Goal: Book appointment/travel/reservation

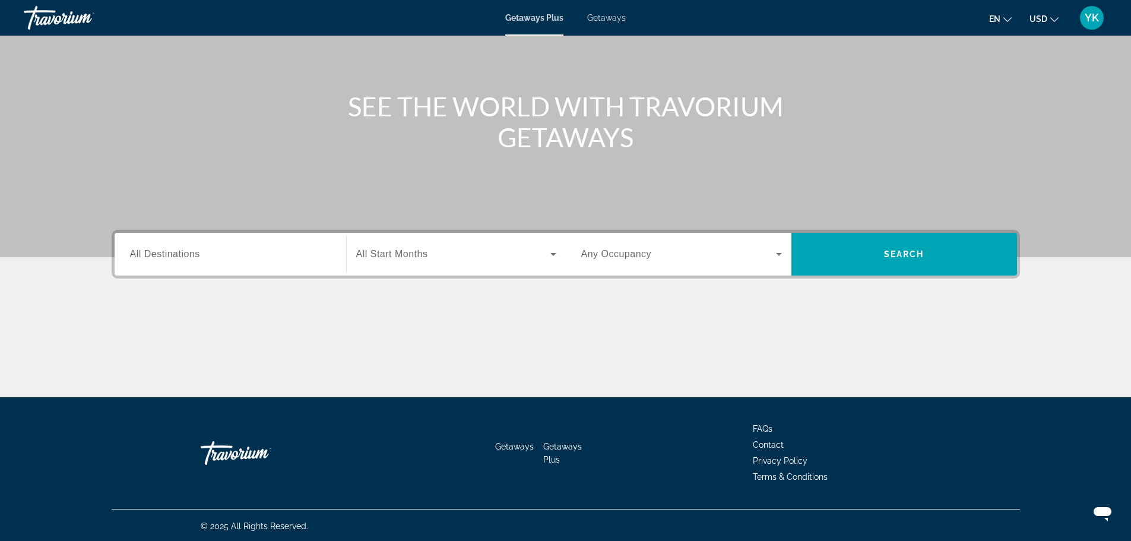
scroll to position [101, 0]
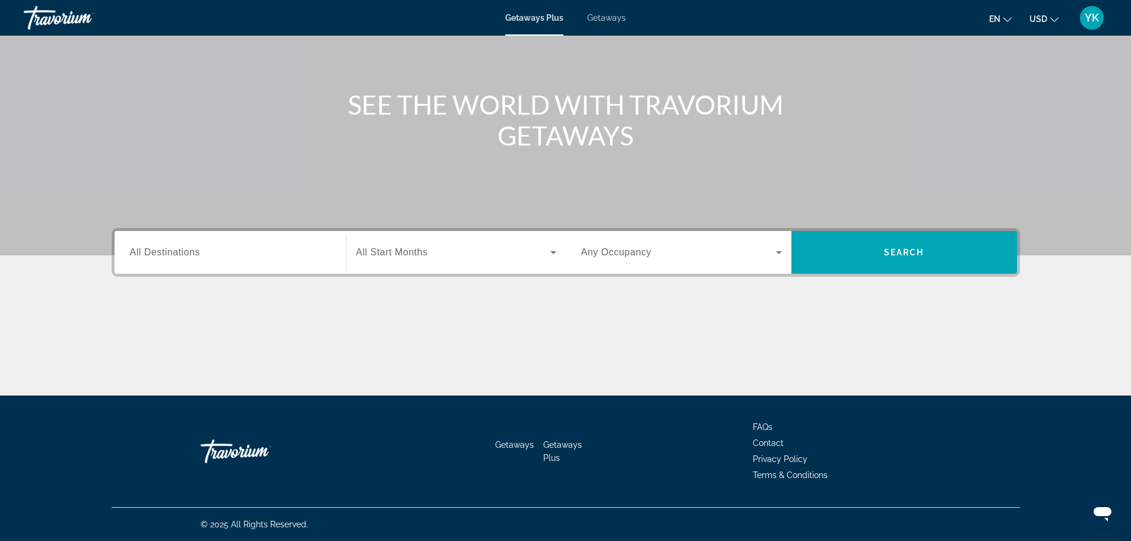
click at [165, 249] on span "All Destinations" at bounding box center [165, 252] width 70 height 10
click at [165, 249] on input "Destination All Destinations" at bounding box center [230, 253] width 201 height 14
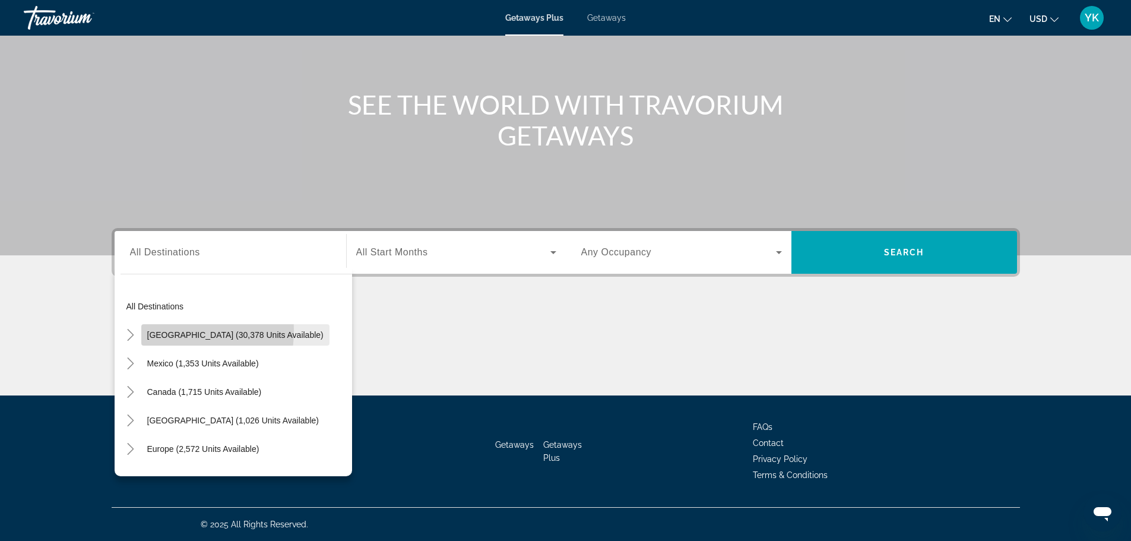
click at [172, 331] on span "[GEOGRAPHIC_DATA] (30,378 units available)" at bounding box center [235, 334] width 176 height 9
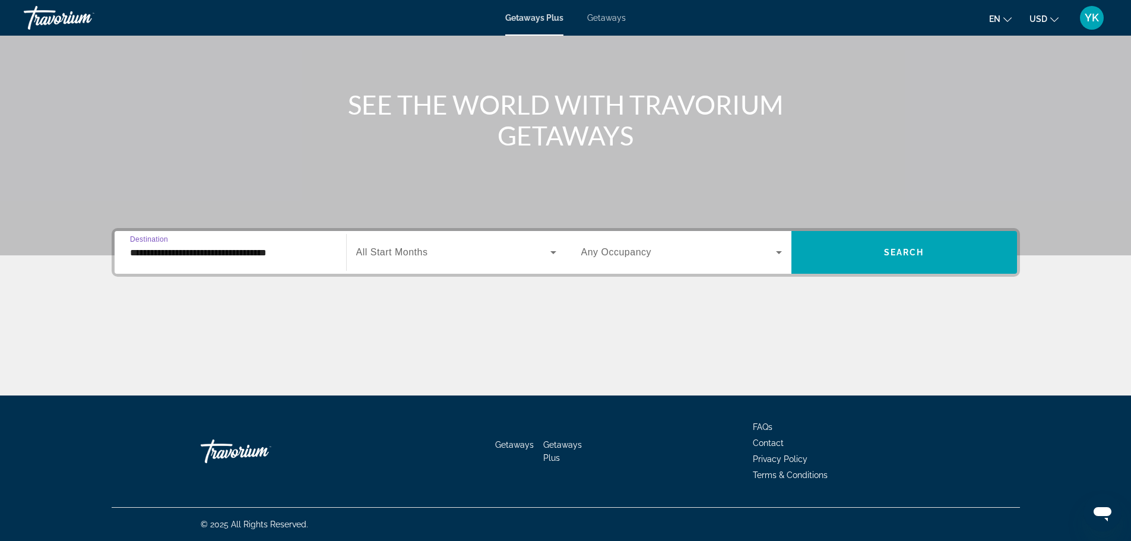
click at [164, 247] on input "**********" at bounding box center [230, 253] width 201 height 14
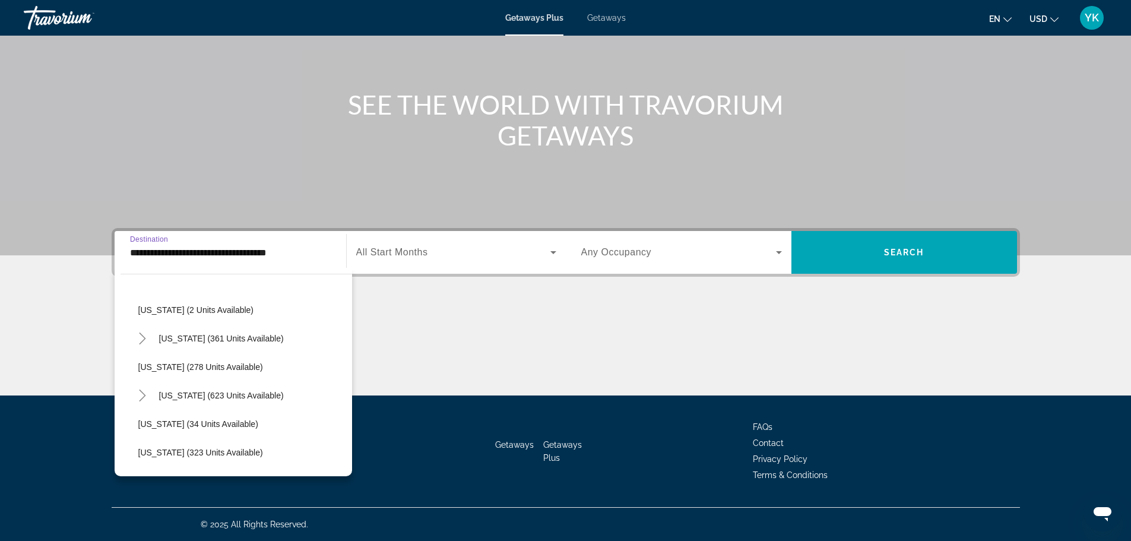
scroll to position [416, 0]
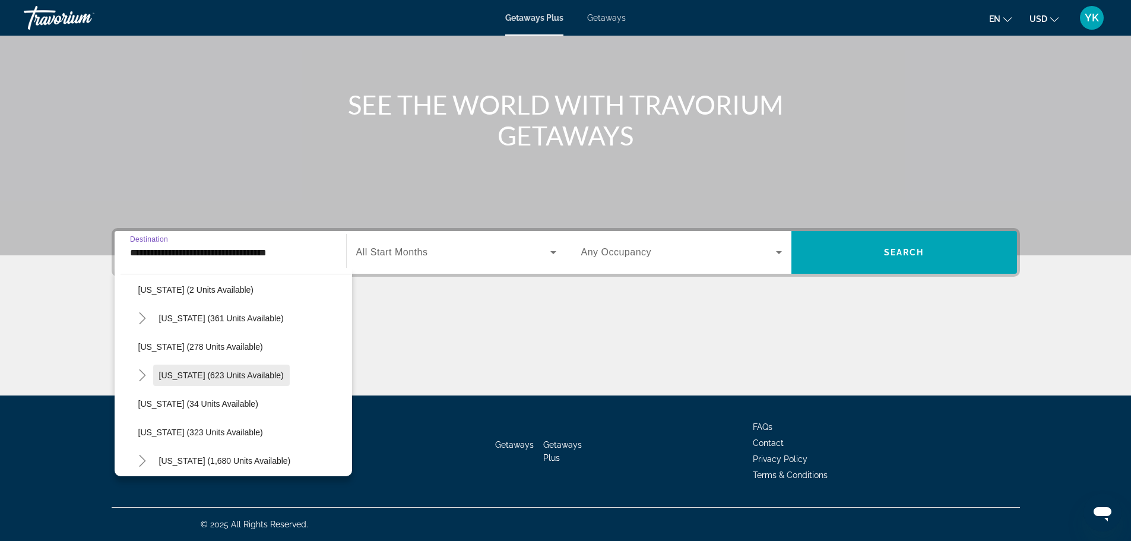
click at [187, 374] on span "[US_STATE] (623 units available)" at bounding box center [221, 374] width 125 height 9
type input "**********"
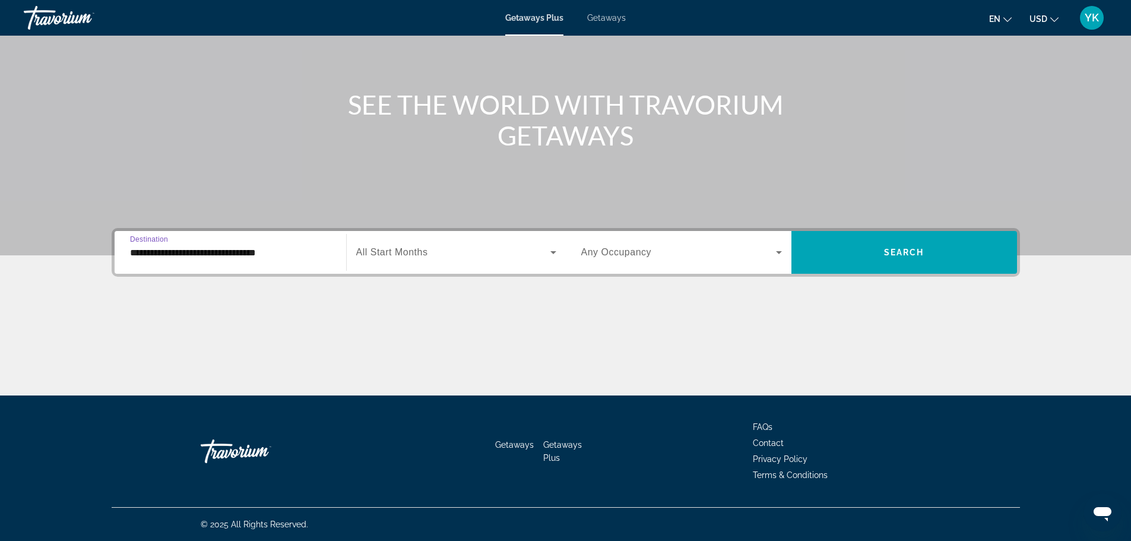
click at [487, 255] on span "Search widget" at bounding box center [453, 252] width 194 height 14
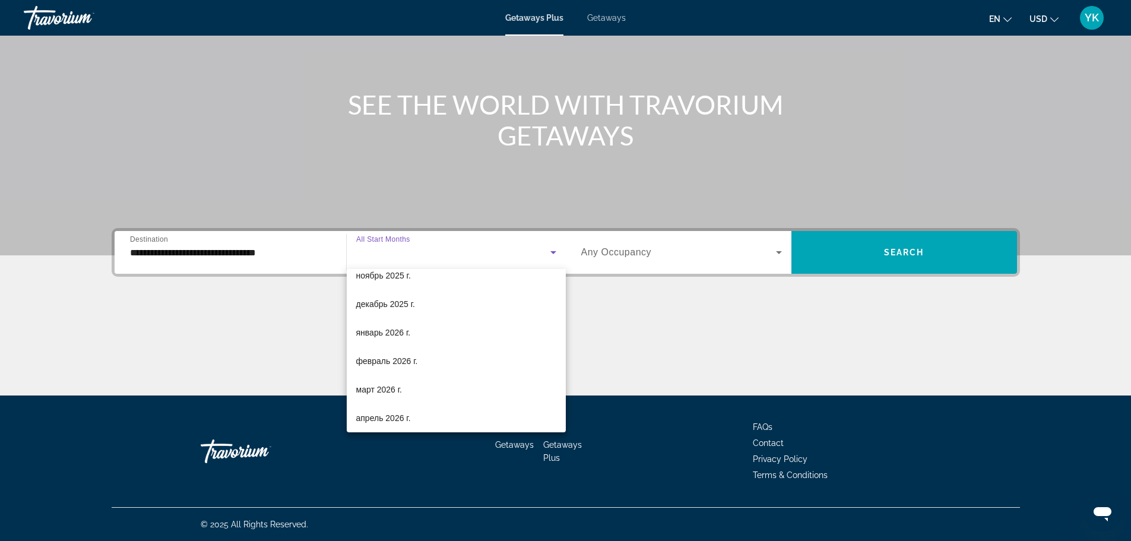
scroll to position [245, 0]
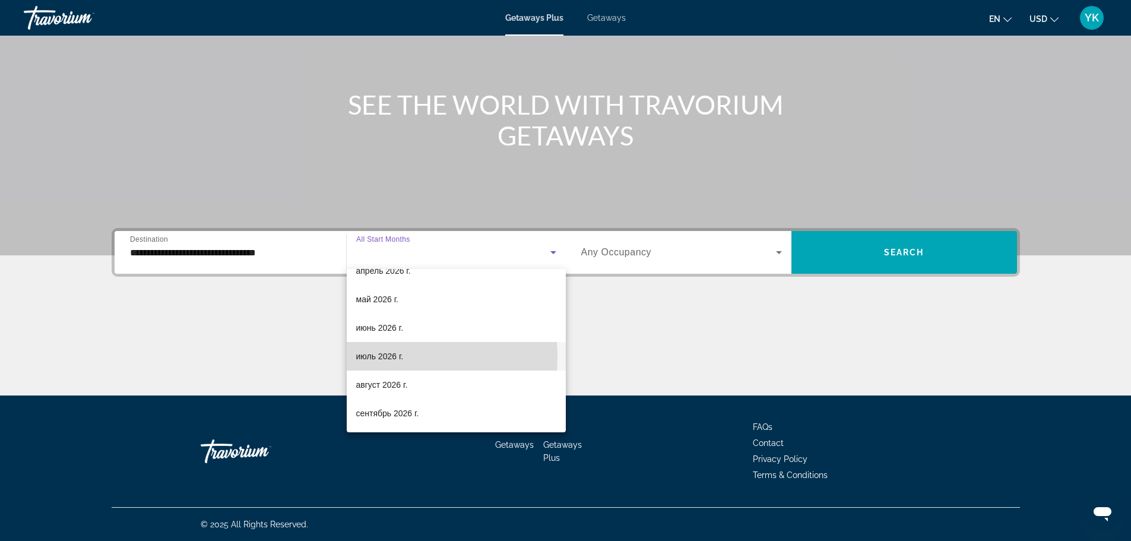
click at [374, 357] on span "июль 2026 г." at bounding box center [379, 356] width 47 height 14
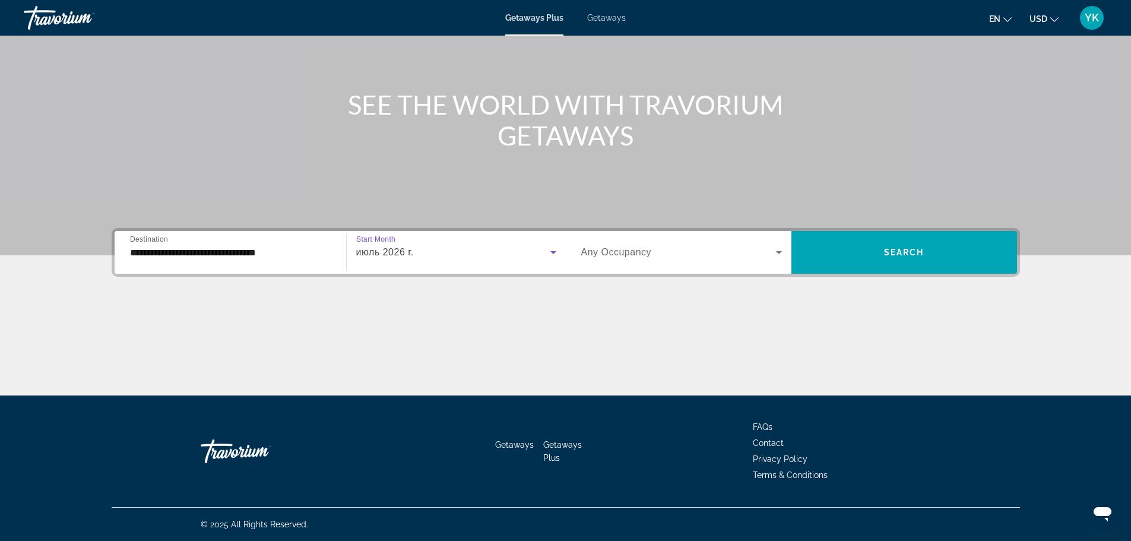
click at [774, 248] on icon "Search widget" at bounding box center [779, 252] width 14 height 14
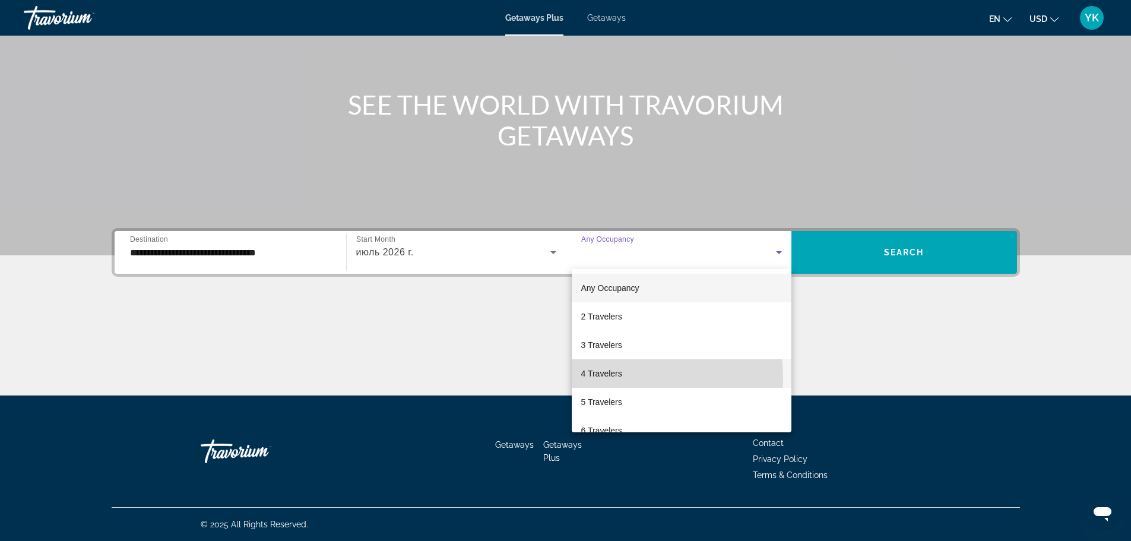
click at [596, 377] on span "4 Travelers" at bounding box center [601, 373] width 41 height 14
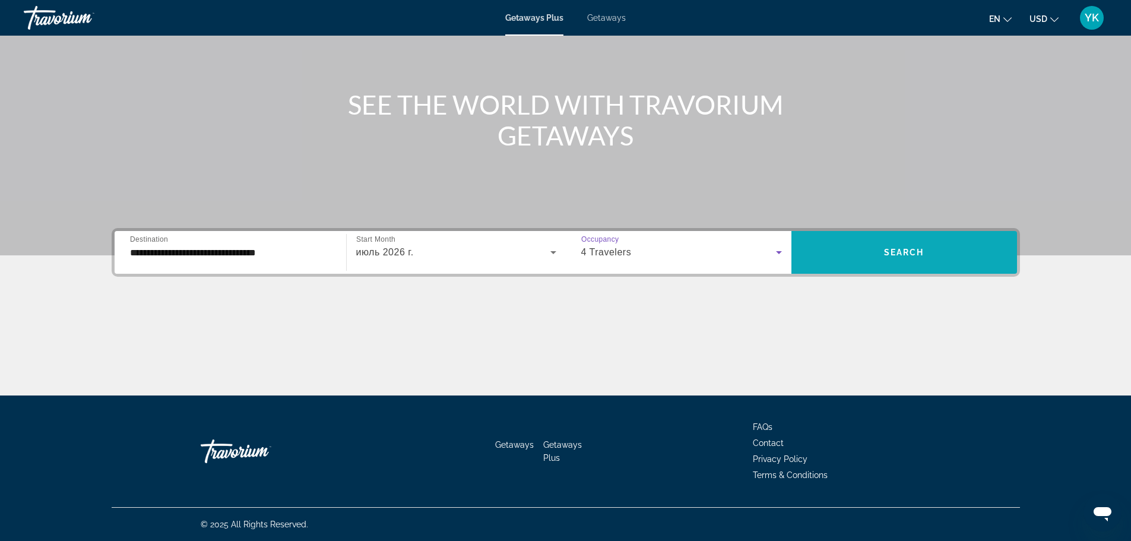
click at [926, 255] on span "Search widget" at bounding box center [904, 252] width 226 height 28
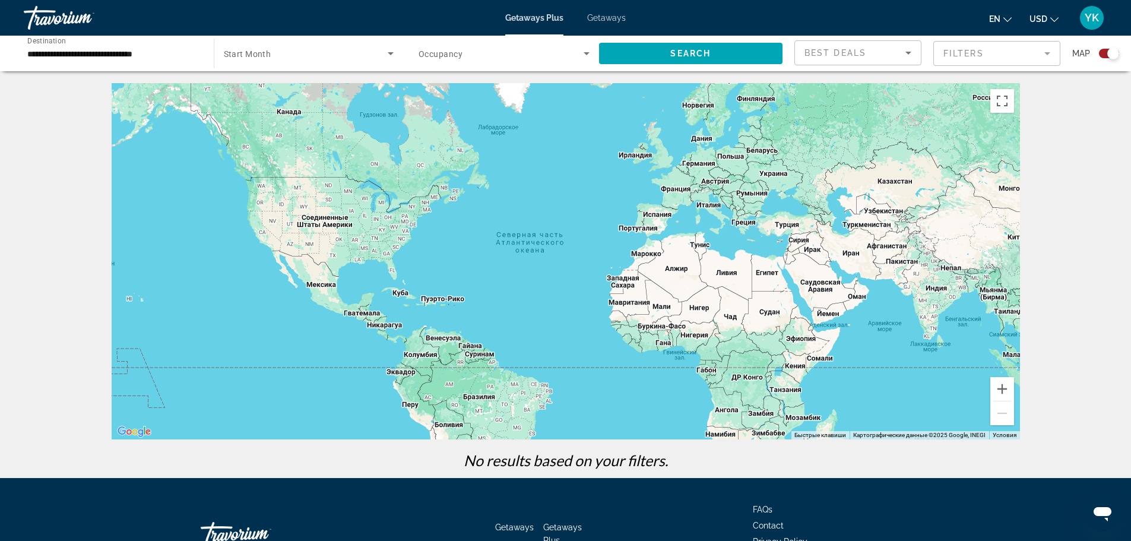
click at [1047, 56] on mat-form-field "Filters" at bounding box center [996, 53] width 127 height 25
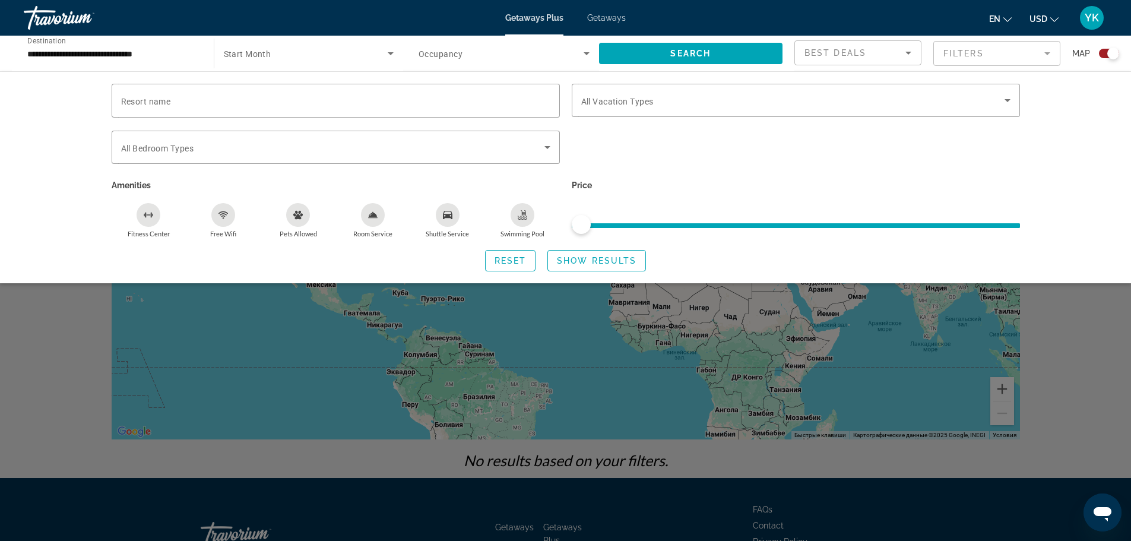
click at [1047, 56] on mat-form-field "Filters" at bounding box center [996, 53] width 127 height 25
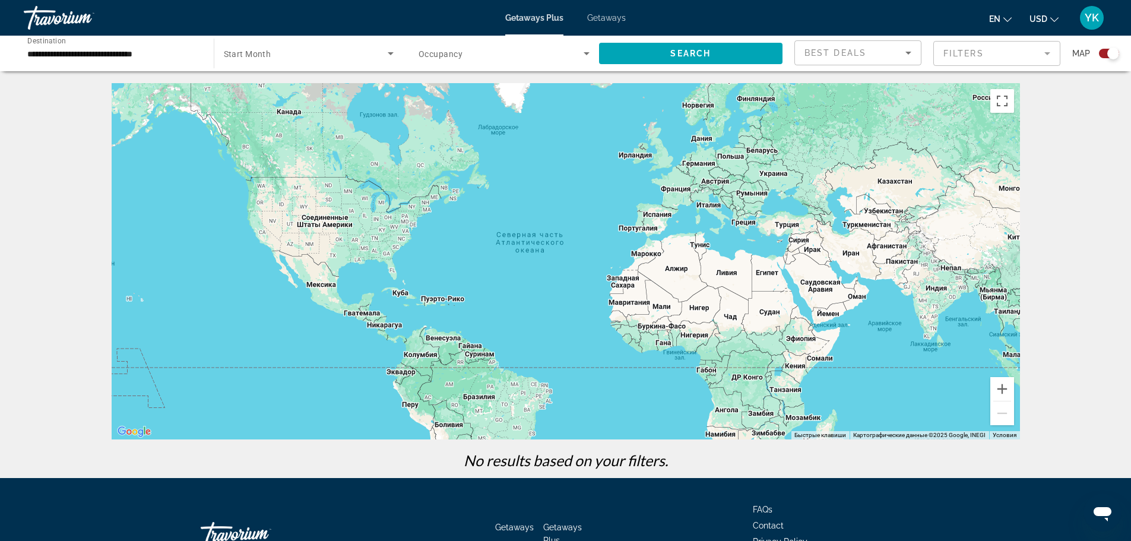
click at [913, 57] on icon "Sort by" at bounding box center [908, 53] width 14 height 14
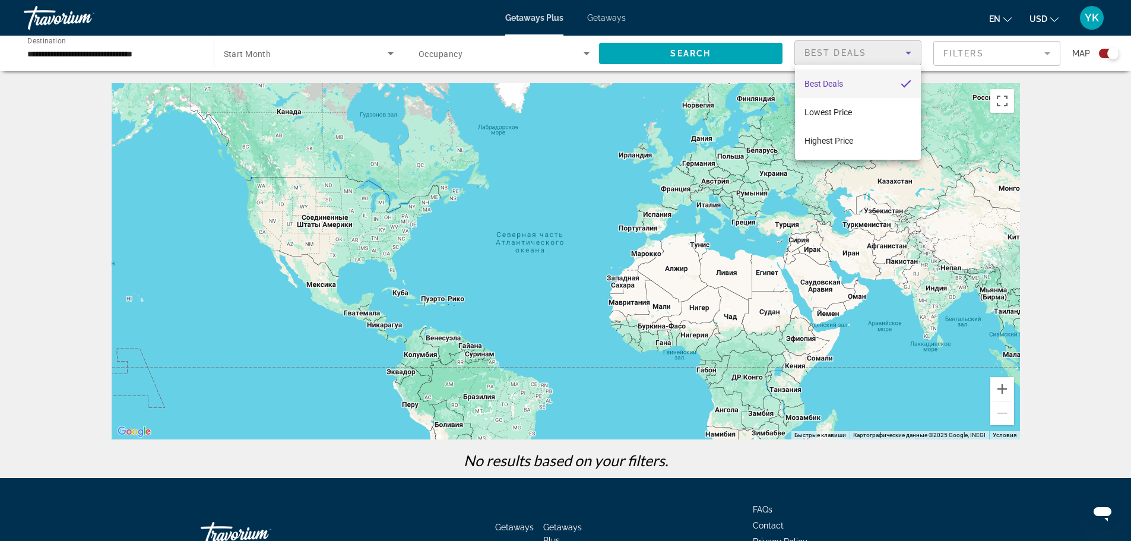
click at [913, 57] on div at bounding box center [565, 270] width 1131 height 541
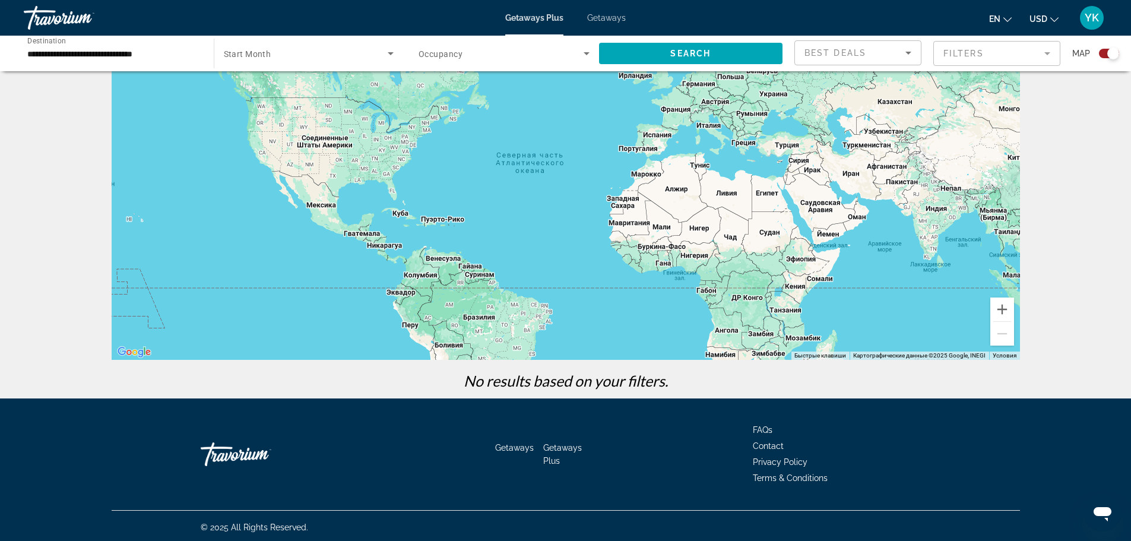
scroll to position [83, 0]
